Goal: Use online tool/utility

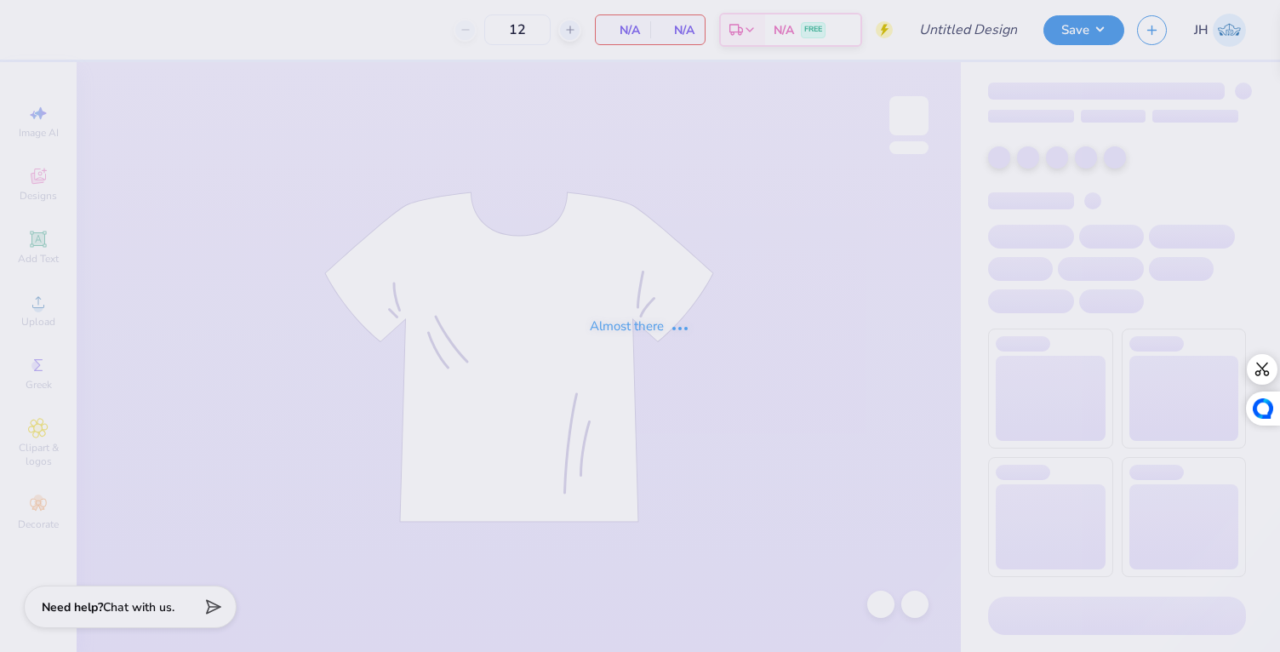
type input "50"
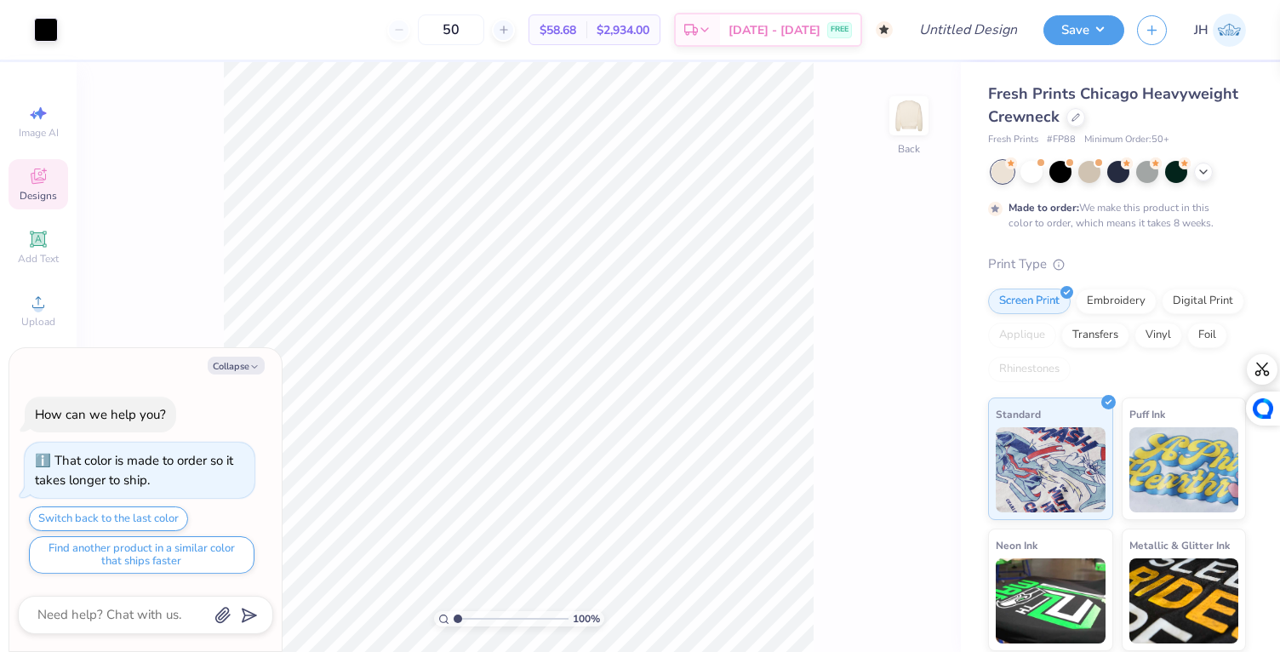
click at [43, 179] on icon at bounding box center [38, 176] width 15 height 15
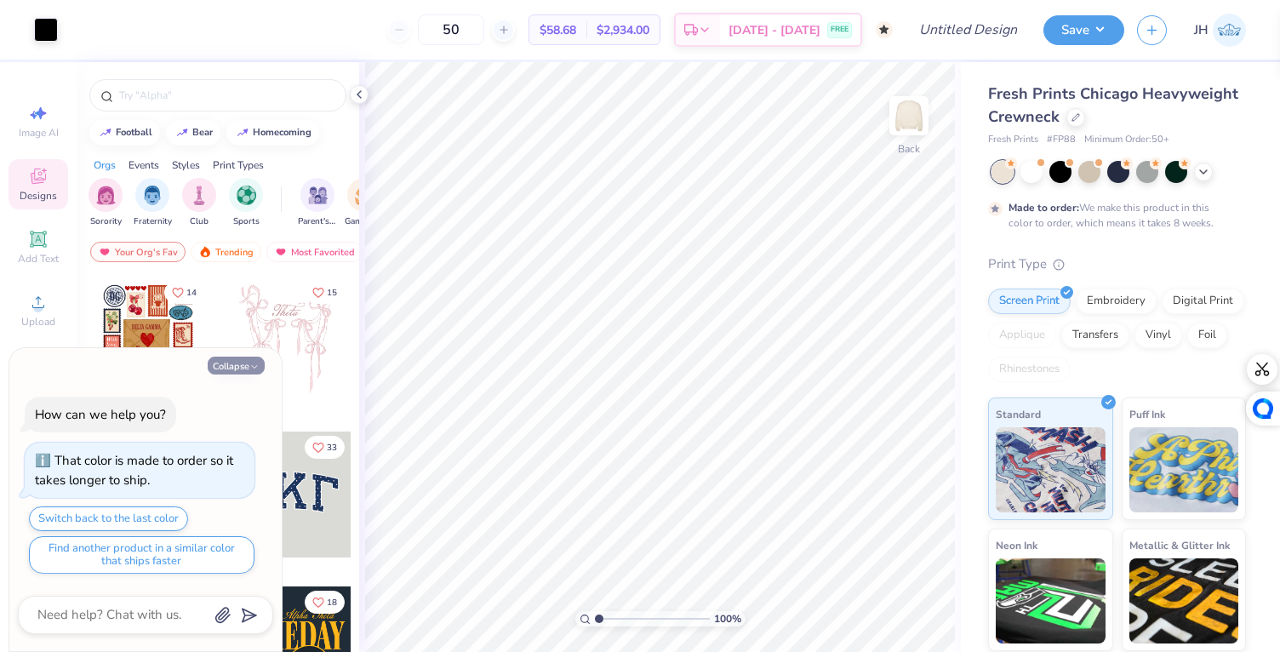
click at [247, 364] on button "Collapse" at bounding box center [236, 366] width 57 height 18
type textarea "x"
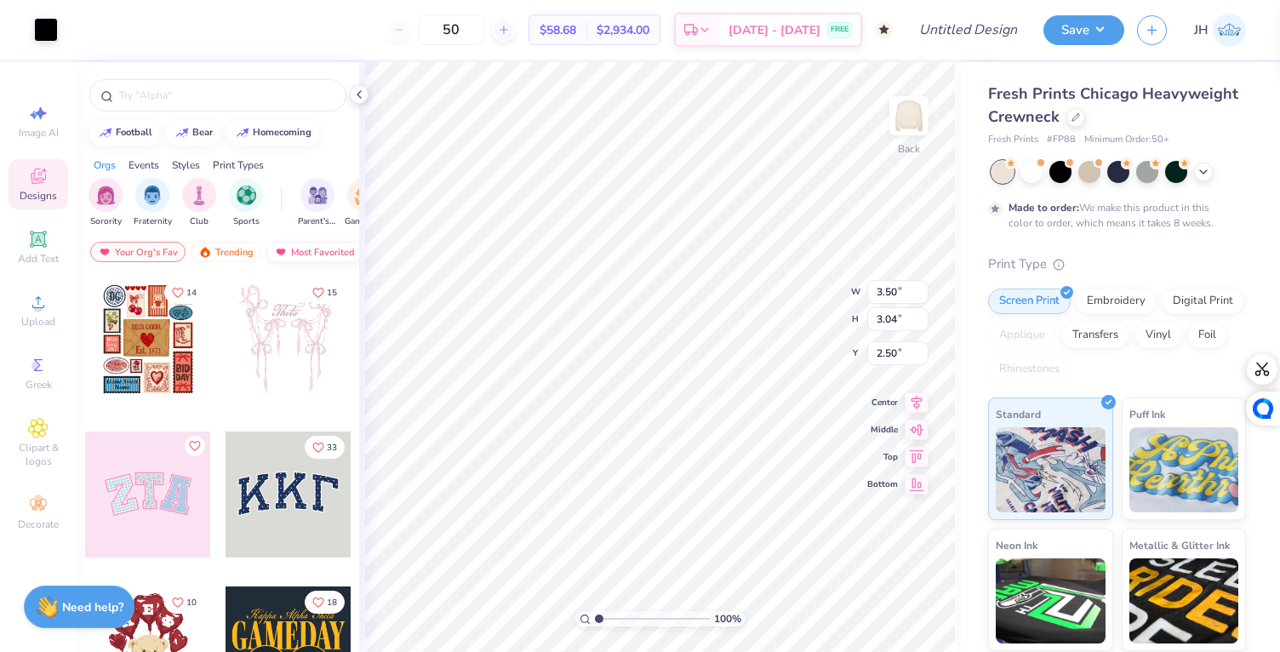
type input "2.49"
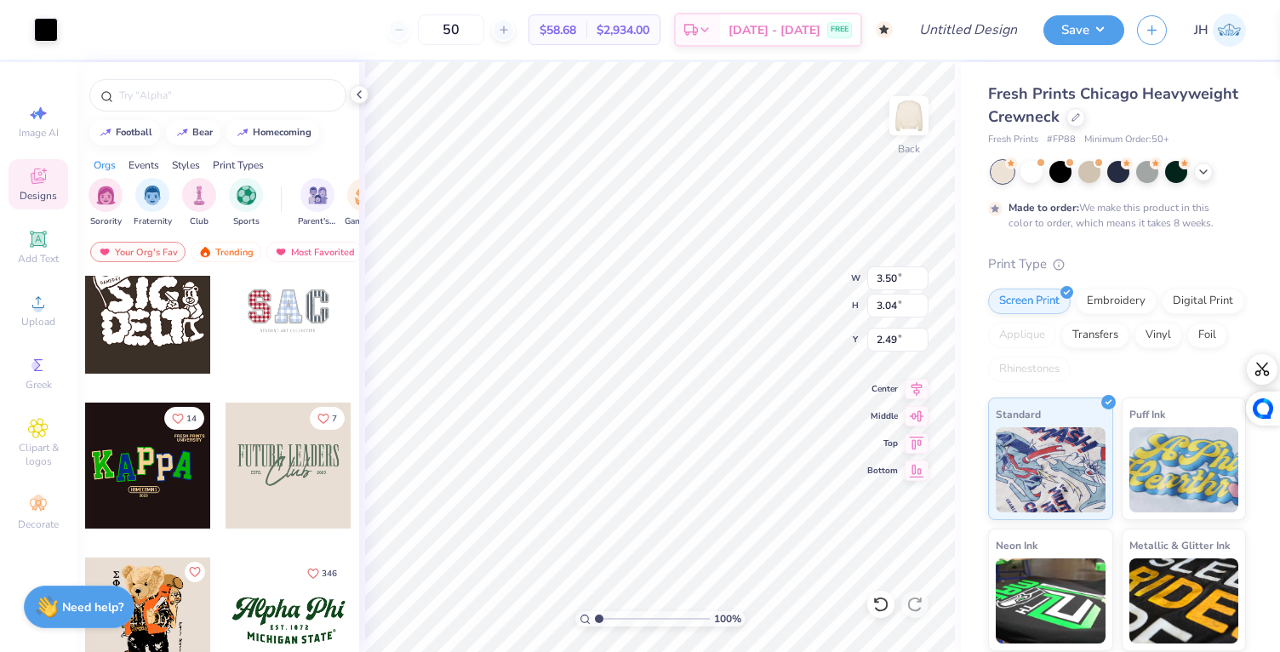
scroll to position [960, 0]
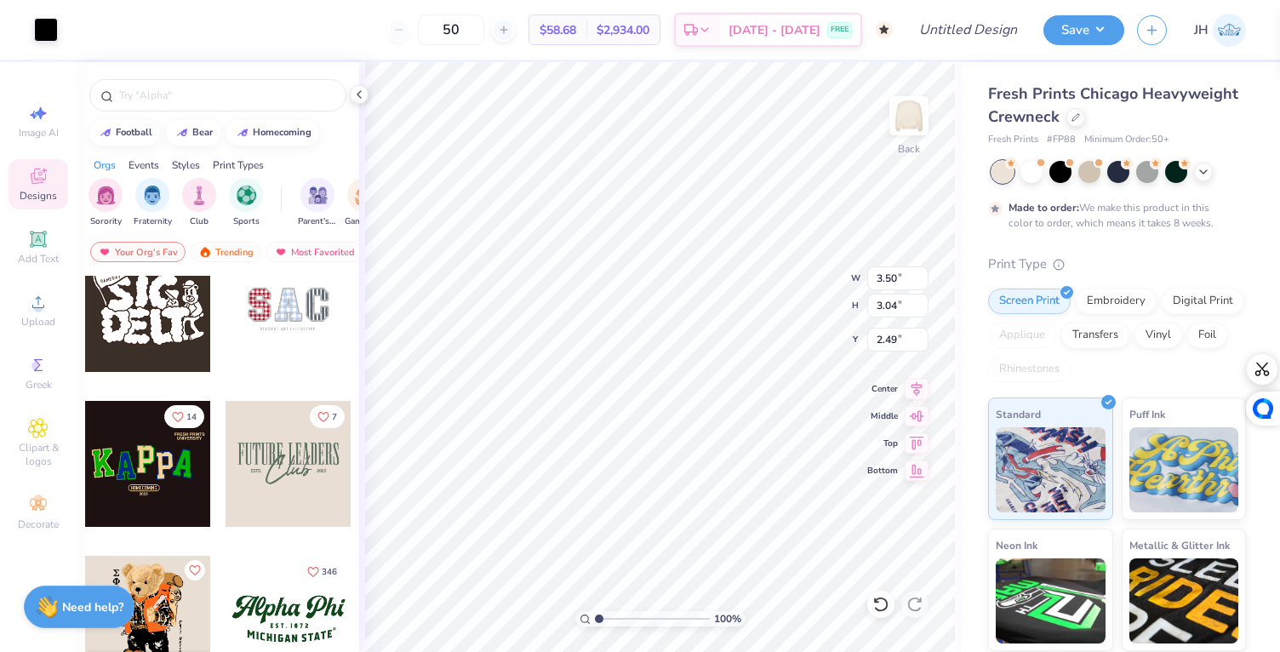
click at [236, 432] on div at bounding box center [289, 464] width 126 height 126
